Goal: Contribute content: Add original content to the website for others to see

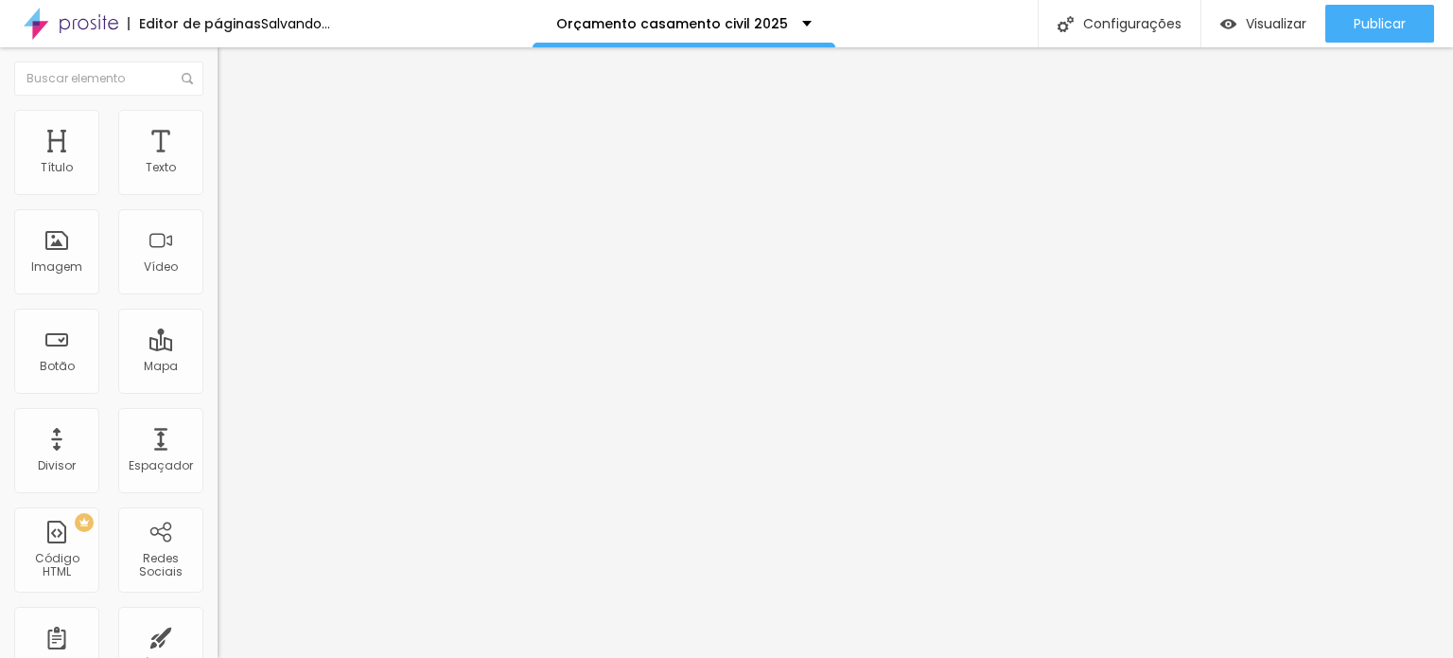
click at [218, 163] on span "Trocar imagem" at bounding box center [269, 155] width 103 height 16
type input "[PERSON_NAME]"
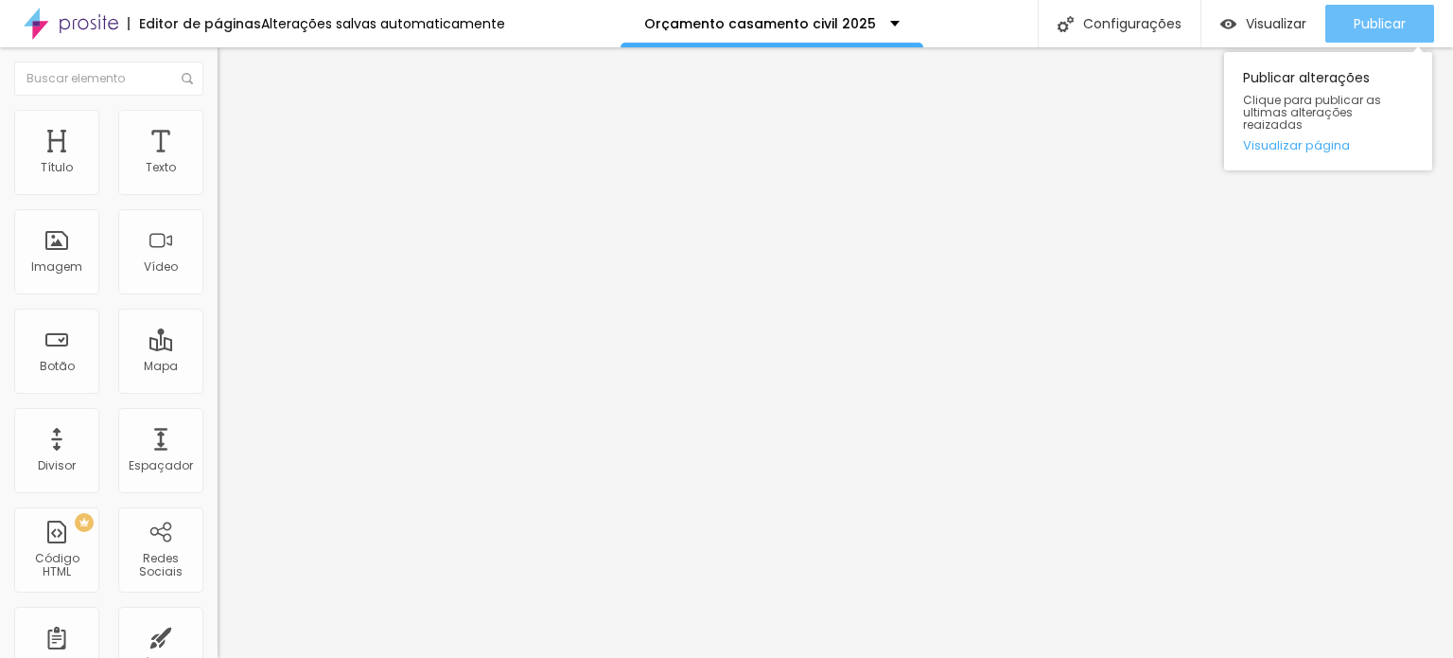
click at [1362, 7] on div "Publicar" at bounding box center [1380, 24] width 52 height 38
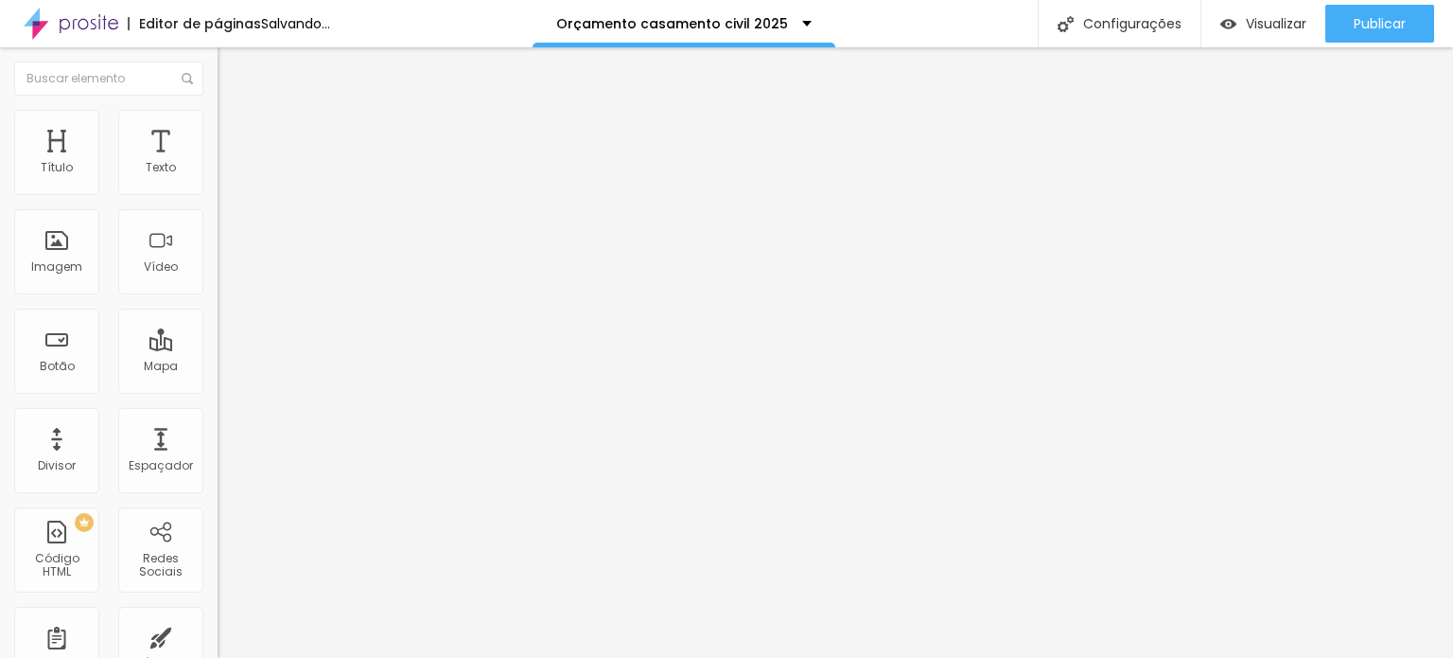
click at [218, 163] on span "Trocar imagem" at bounding box center [269, 155] width 103 height 16
type input "j"
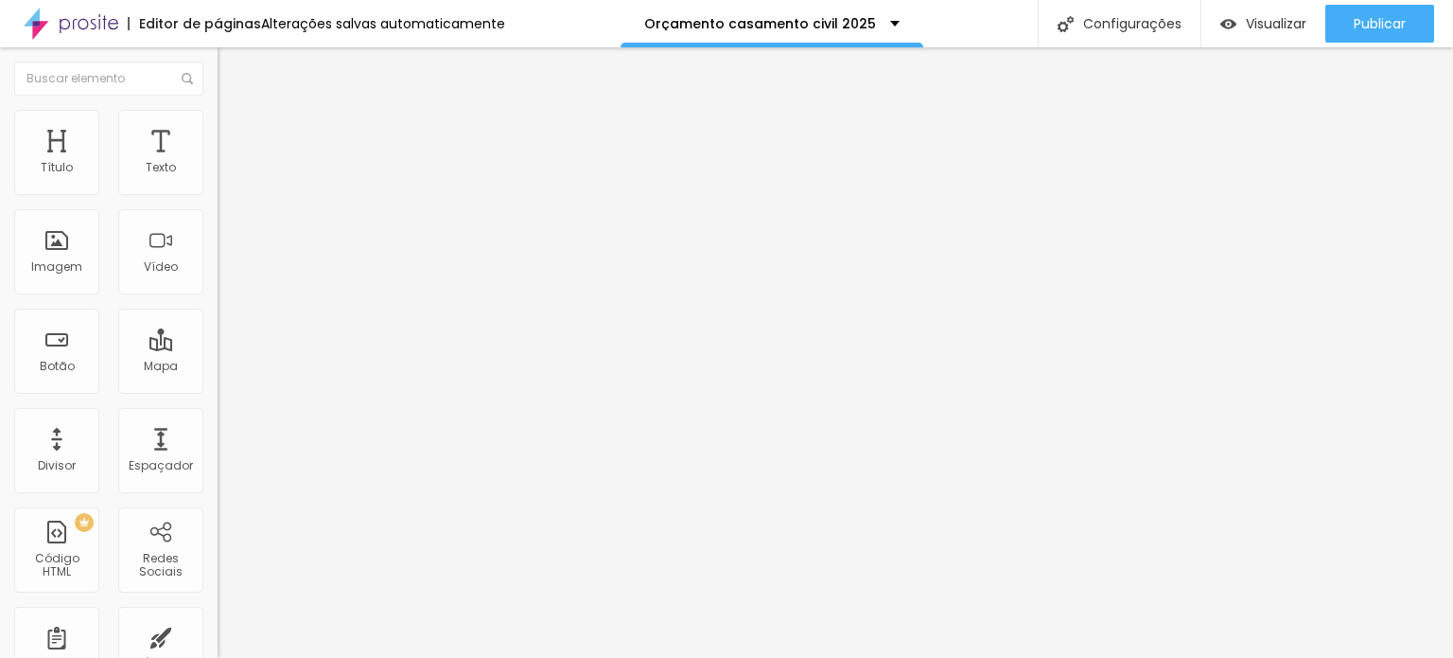
scroll to position [946, 0]
type input "[PERSON_NAME]"
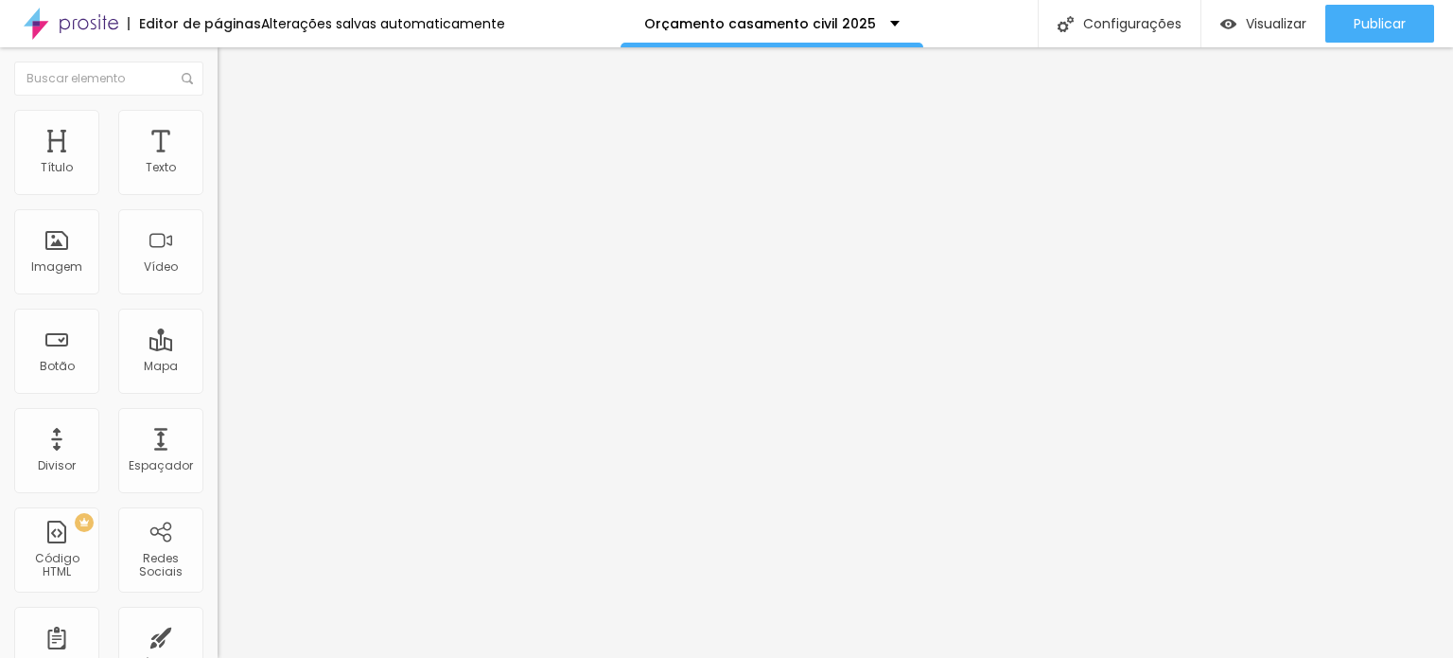
click at [218, 163] on span "Trocar imagem" at bounding box center [269, 155] width 103 height 16
type input "j"
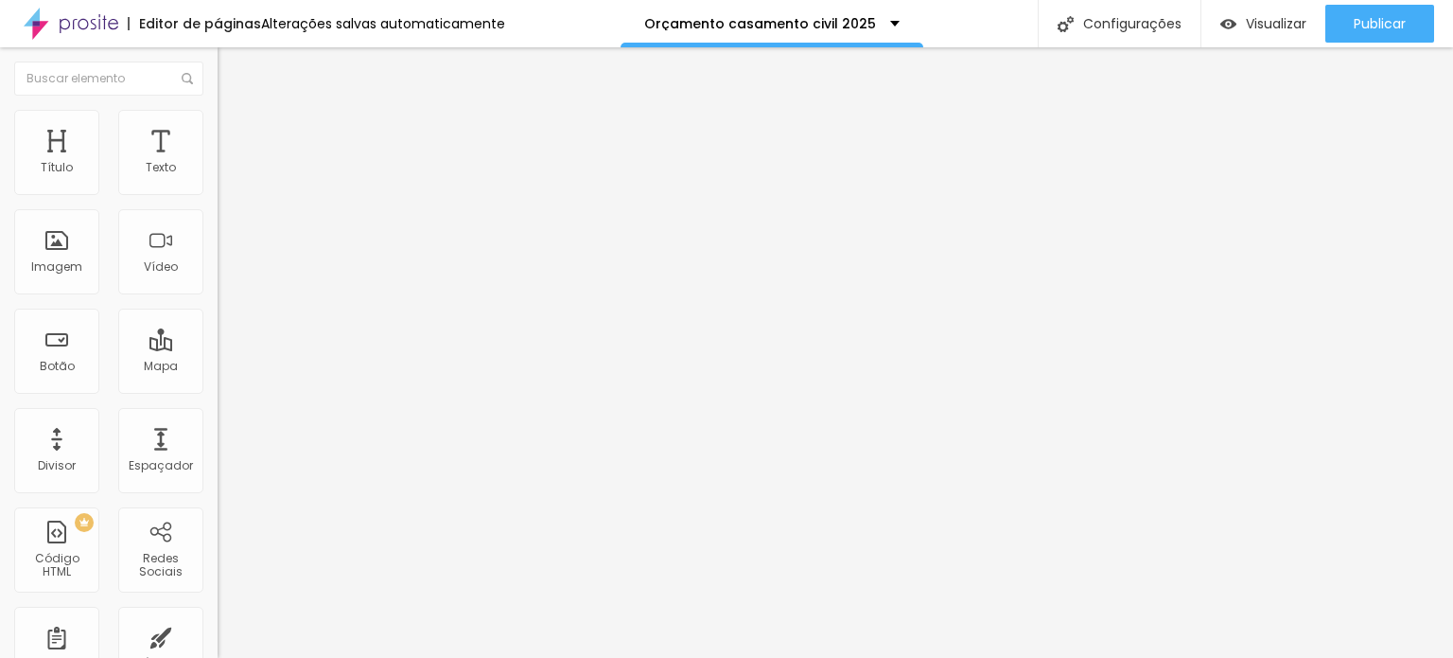
drag, startPoint x: 196, startPoint y: 173, endPoint x: 74, endPoint y: 170, distance: 122.1
type input "Jjorge"
click at [218, 280] on button "button" at bounding box center [231, 270] width 26 height 20
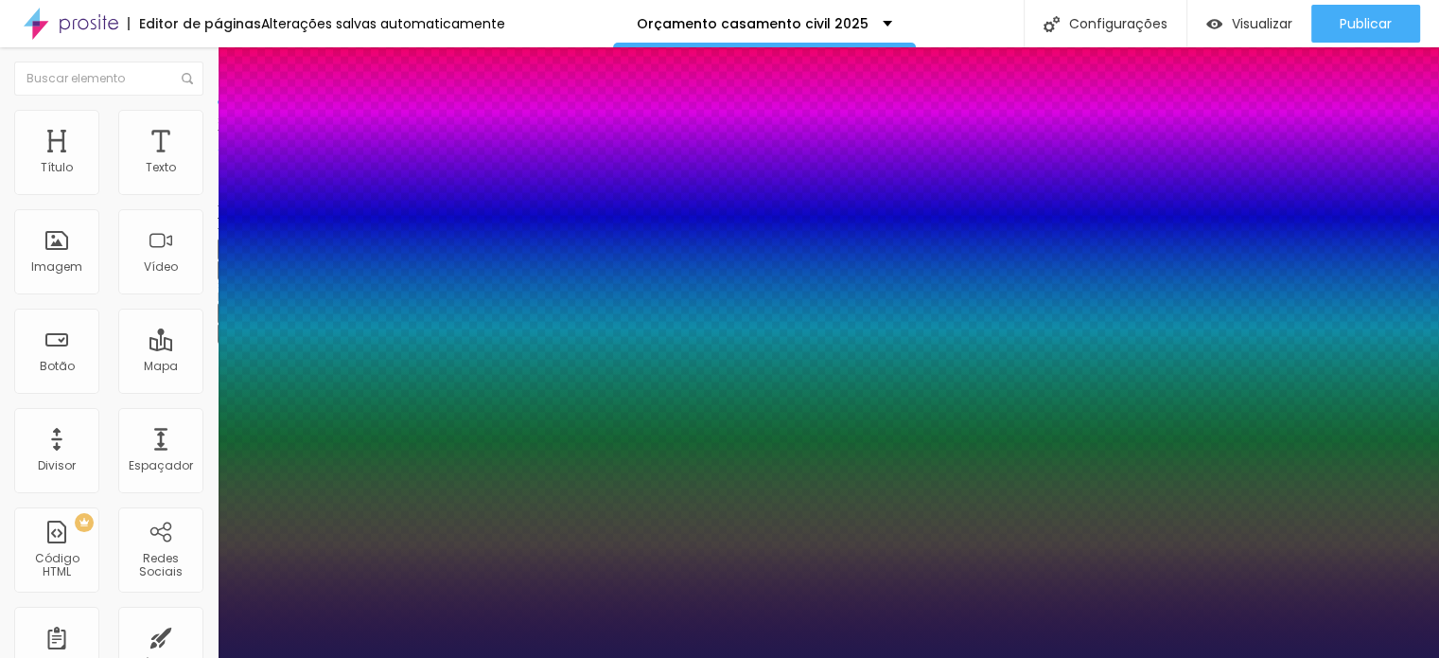
type input "1"
click at [766, 657] on div at bounding box center [719, 658] width 1439 height 0
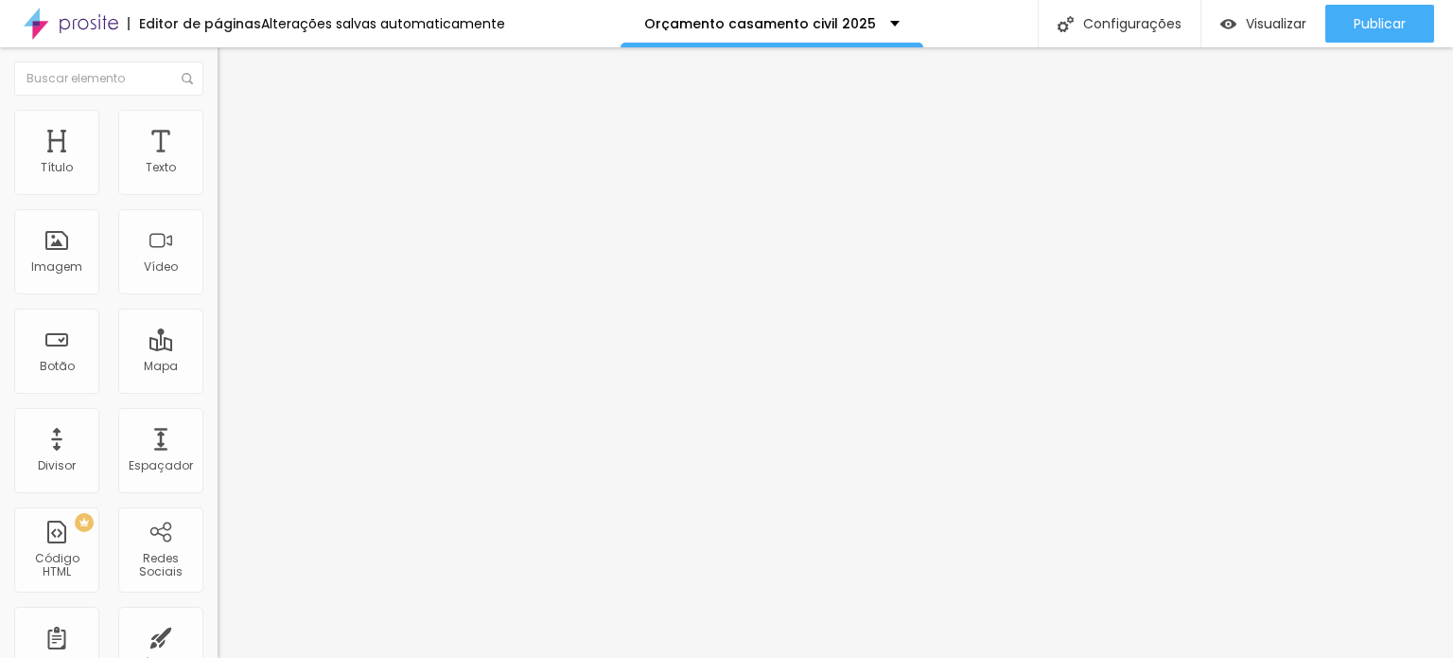
type input "17"
type input "18"
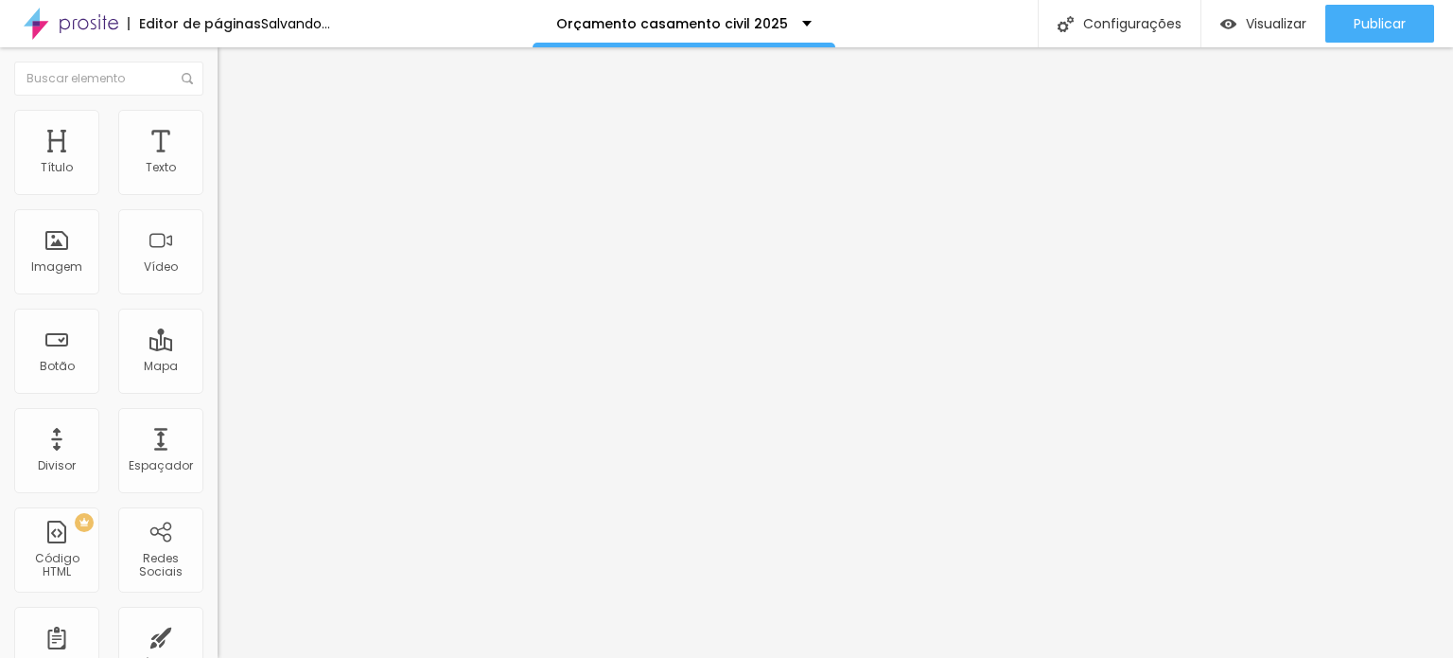
click at [218, 348] on input "range" at bounding box center [279, 355] width 122 height 15
type input "17"
type input "18"
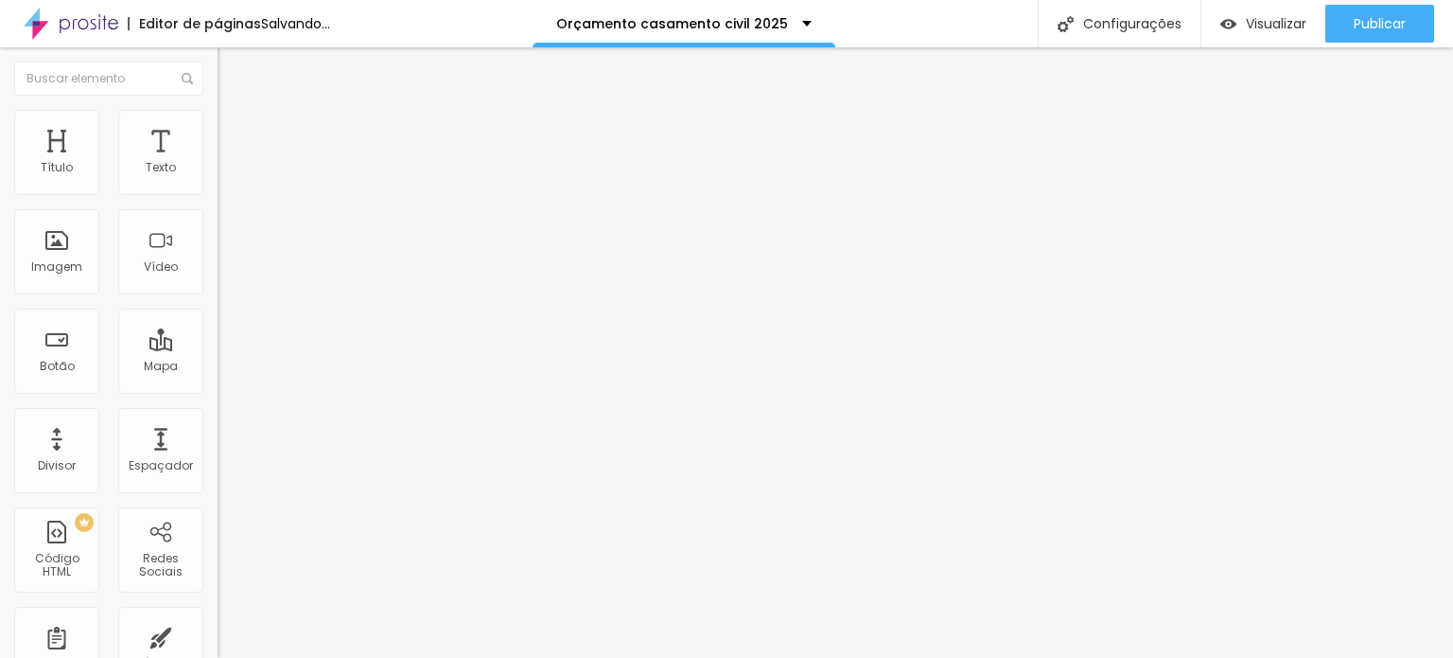
type input "18"
click at [218, 348] on input "range" at bounding box center [279, 355] width 122 height 15
click at [218, 163] on span "Trocar imagem" at bounding box center [269, 155] width 103 height 16
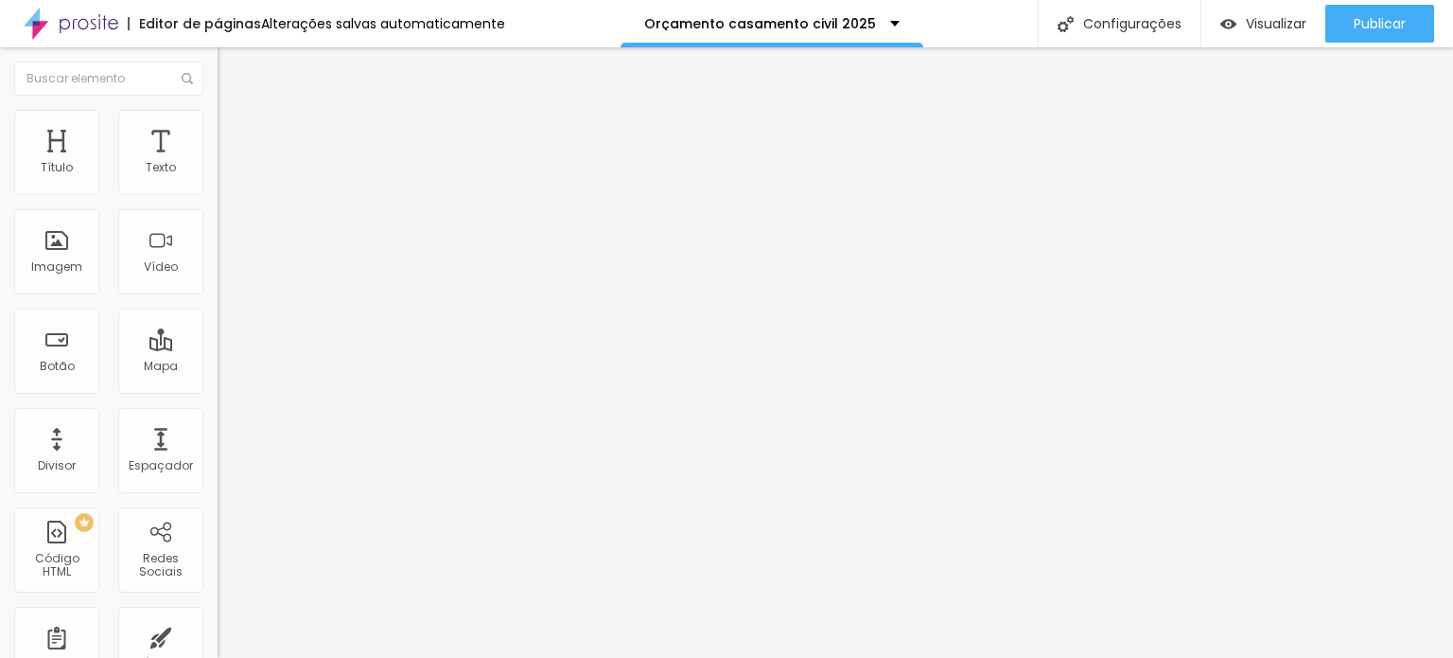
type input "[PERSON_NAME]"
